Goal: Task Accomplishment & Management: Manage account settings

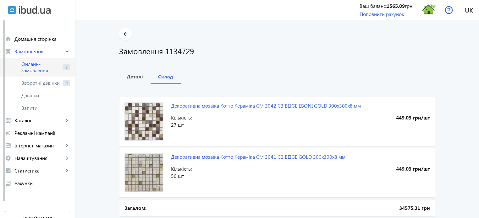
click at [35, 66] on span "Онлайн-замовлення" at bounding box center [40, 67] width 39 height 13
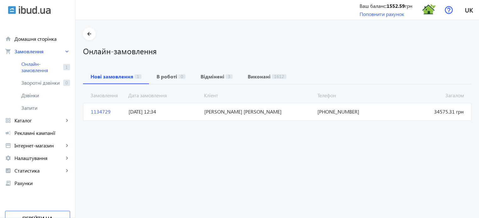
click at [99, 114] on span "1134729" at bounding box center [107, 111] width 38 height 7
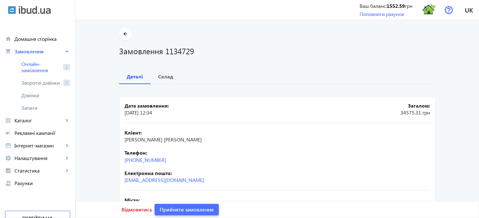
click at [186, 212] on span "Прийняти замовлення" at bounding box center [187, 210] width 54 height 7
click at [186, 212] on span "Замовлення опрацьоване" at bounding box center [191, 210] width 62 height 7
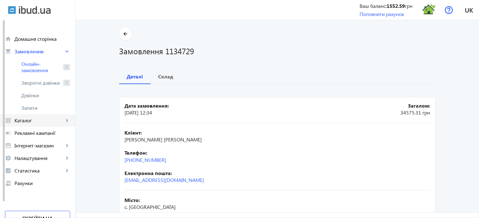
click at [35, 122] on span "Каталог" at bounding box center [38, 121] width 49 height 6
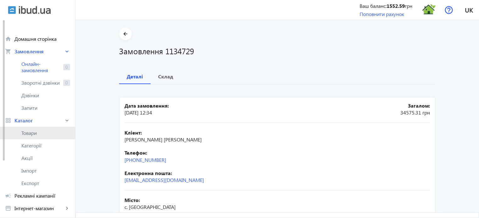
click at [32, 133] on span "Товари" at bounding box center [45, 133] width 49 height 6
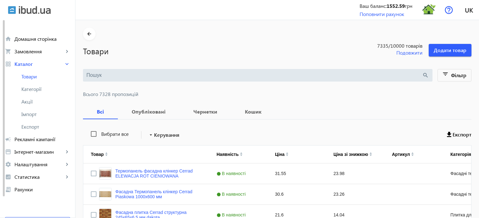
click at [95, 75] on input "search" at bounding box center [254, 75] width 336 height 7
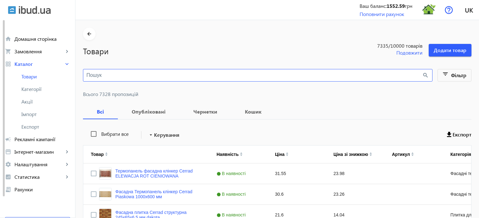
paste input "CM 3042"
type input "CM 3042"
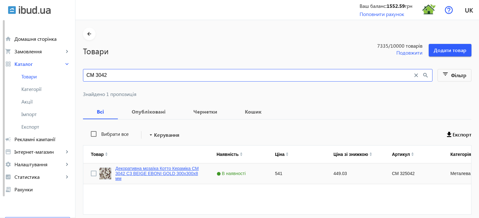
click at [161, 170] on link "Декоративна мозаїка Котто Кераміка CM 3042 C3 BEIGE EBONI GOLD 300x300x8 мм" at bounding box center [158, 173] width 86 height 15
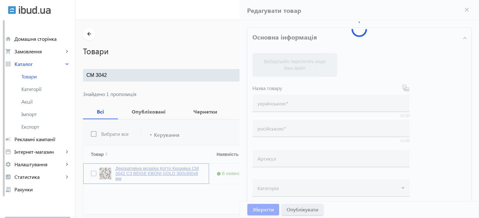
type input "Декоративна мозаїка Котто Кераміка CM 3042 C3 BEIGE EBONI GOLD 300x300x8 мм"
type input "Декоративная мозаика Котто Керамика CM 3042 C3 BEIGE [PERSON_NAME] GOLD 300x300…"
type input "СМ 325042"
type input "541"
type input "10"
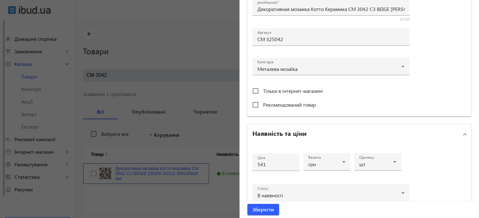
scroll to position [189, 0]
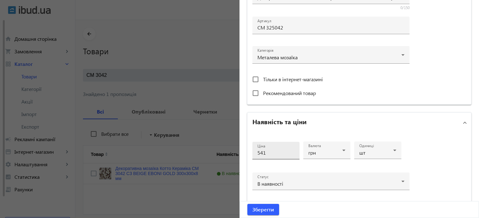
click at [273, 153] on input "541" at bounding box center [275, 153] width 37 height 7
type input "5"
type input "700"
click at [258, 211] on span "Зберегти" at bounding box center [263, 210] width 22 height 7
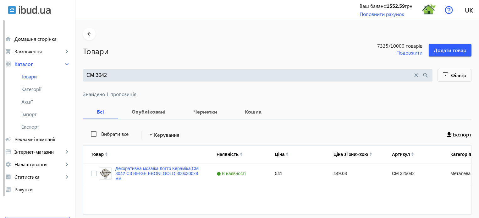
scroll to position [0, 0]
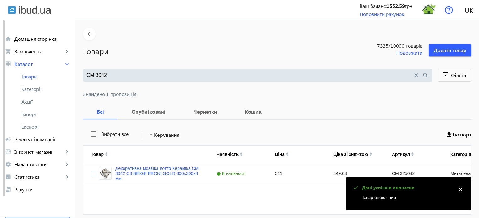
click at [105, 74] on input "CM 3042" at bounding box center [249, 75] width 326 height 7
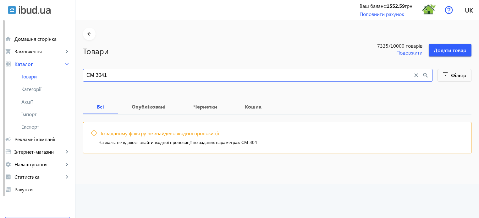
type input "CM 3041"
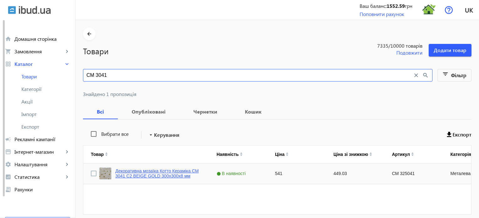
click at [123, 174] on link "Декоративна мозаїка Котто Кераміка CM 3041 C2 BEIGE GOLD 300x300x8 мм" at bounding box center [158, 174] width 86 height 10
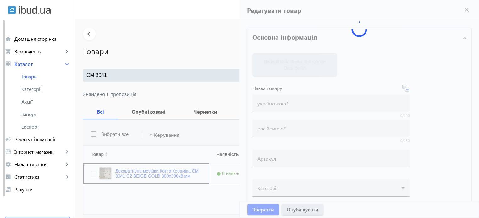
type input "Декоративна мозаїка Котто Кераміка CM 3041 C2 BEIGE GOLD 300x300x8 мм"
type input "Декоративная мозаика Котто Керамика CM 3041 C2 BEIGE GOLD 300x300x8 мм"
type input "СМ 325041"
type input "541"
type input "10"
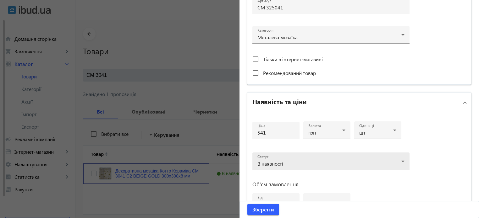
scroll to position [220, 0]
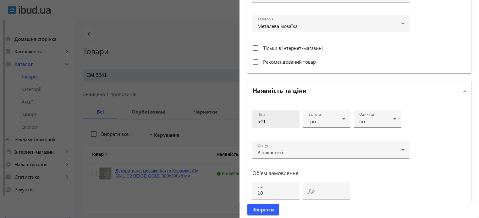
click at [280, 121] on input "541" at bounding box center [275, 121] width 37 height 7
type input "5"
type input "700"
click at [247, 204] on button "Зберегти" at bounding box center [263, 209] width 32 height 11
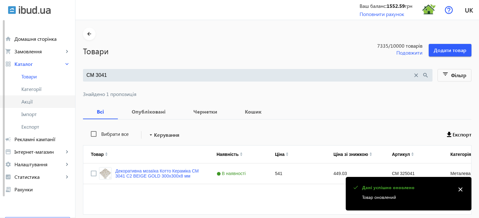
click at [30, 102] on span "Акції" at bounding box center [45, 102] width 49 height 6
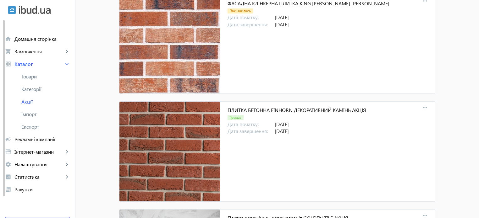
scroll to position [2866, 0]
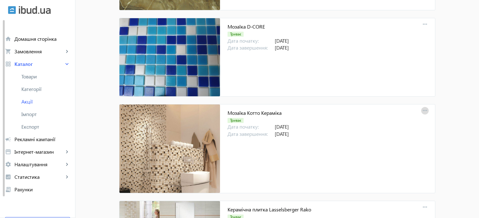
click at [424, 107] on mat-icon "more_horiz" at bounding box center [425, 111] width 9 height 9
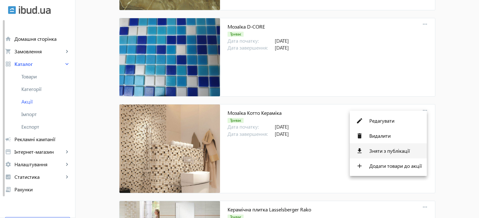
click at [402, 152] on span "Зняти з публікації" at bounding box center [395, 151] width 52 height 5
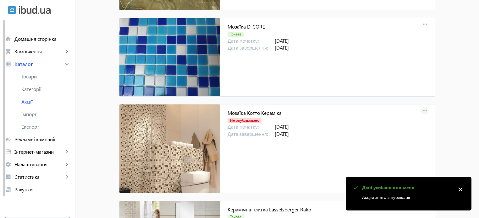
click at [423, 107] on mat-icon "more_horiz" at bounding box center [425, 111] width 9 height 9
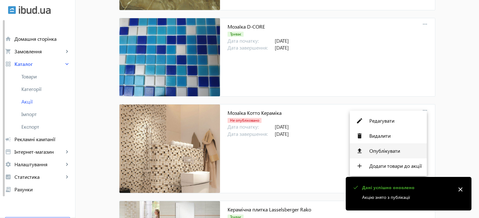
click at [400, 152] on span "Опублікувати" at bounding box center [395, 151] width 52 height 5
